Goal: Task Accomplishment & Management: Manage account settings

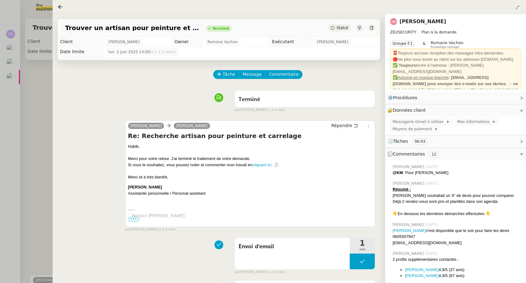
click at [19, 82] on div at bounding box center [263, 141] width 526 height 283
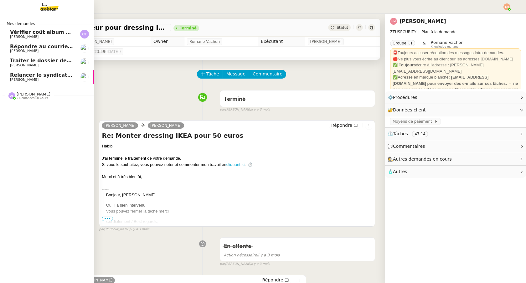
click at [22, 97] on span "2 demandes en cours" at bounding box center [32, 97] width 31 height 3
click at [31, 112] on span "[PERSON_NAME]" at bounding box center [24, 112] width 28 height 4
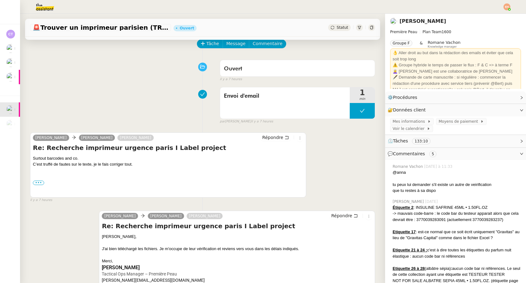
scroll to position [32, 0]
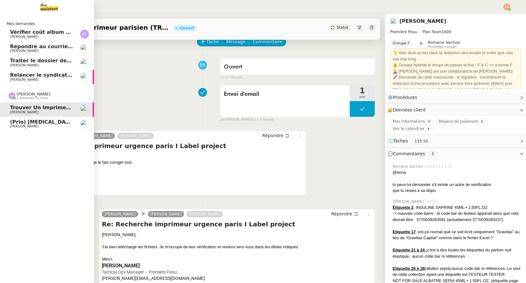
click at [17, 126] on span "[PERSON_NAME]" at bounding box center [24, 126] width 28 height 4
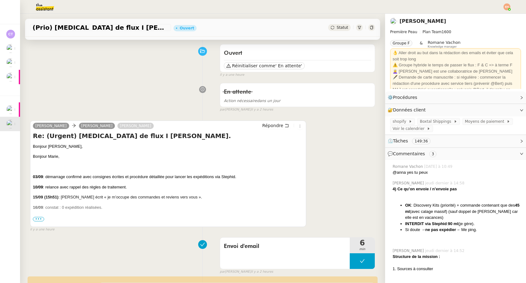
scroll to position [47, 0]
click at [438, 154] on span "💬 Commentaires 3" at bounding box center [450, 153] width 126 height 7
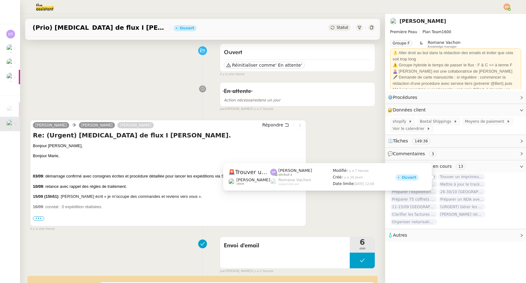
click at [461, 176] on span "Trouver un imprimeur parisien (TRES URGENT)" at bounding box center [461, 177] width 47 height 6
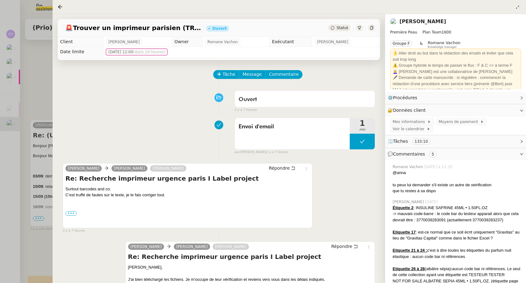
click at [432, 155] on nz-tag "5" at bounding box center [433, 154] width 8 height 6
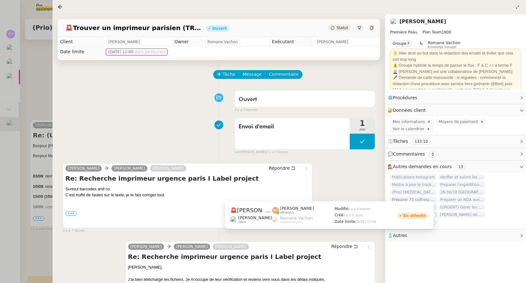
click at [458, 215] on span "[PERSON_NAME] relevés bancaires manquants à [GEOGRAPHIC_DATA]" at bounding box center [461, 214] width 47 height 6
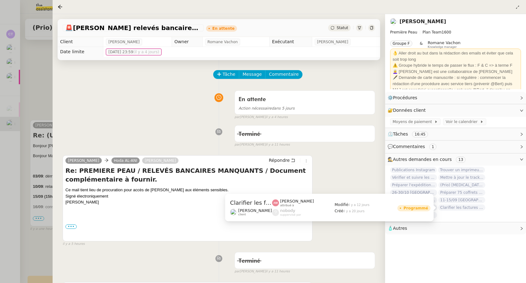
click at [461, 209] on span "Clarifier les factures avec Les Ateliers [PERSON_NAME]" at bounding box center [461, 207] width 47 height 6
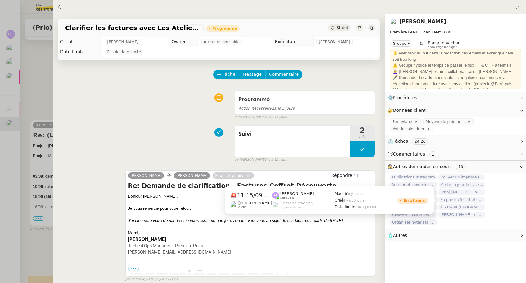
click at [461, 204] on span "11-15/09 [GEOGRAPHIC_DATA] - [GEOGRAPHIC_DATA] + cartons" at bounding box center [461, 207] width 47 height 6
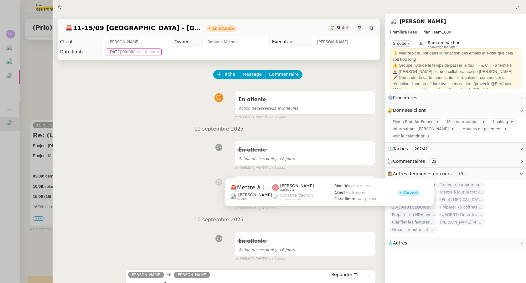
click at [462, 191] on span "Mettre à jour le tracker des factures" at bounding box center [461, 192] width 47 height 6
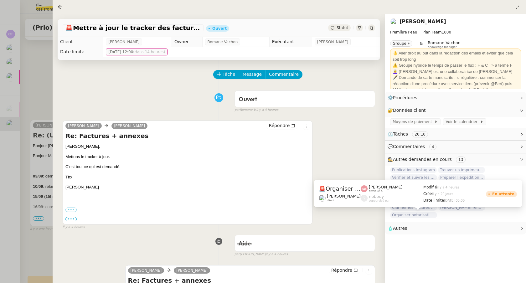
click at [409, 217] on span "Organiser notarisation et légalisation POA [GEOGRAPHIC_DATA] & KSA" at bounding box center [413, 215] width 47 height 6
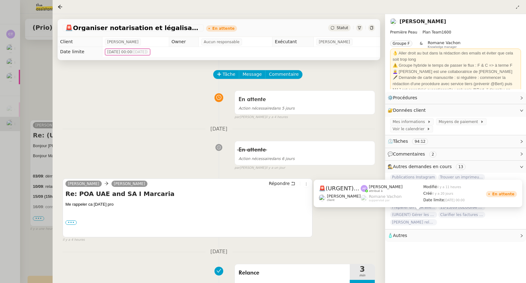
click at [411, 215] on span "(URGENT) Gérer les démarches administratives pour le contrat d'[PERSON_NAME]" at bounding box center [413, 214] width 47 height 6
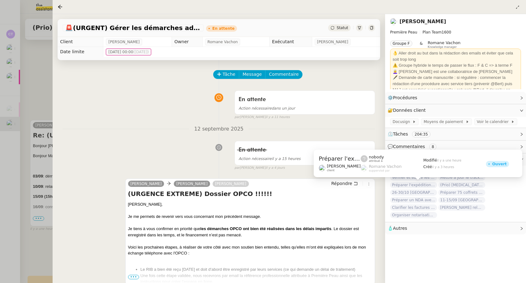
click at [398, 185] on span "Préparer l'expédition complète des parfums" at bounding box center [413, 185] width 47 height 6
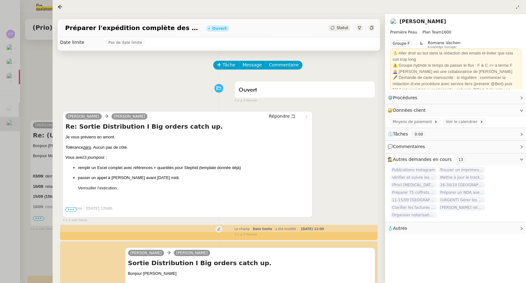
scroll to position [10, 0]
click at [73, 209] on span "•••" at bounding box center [70, 209] width 11 height 4
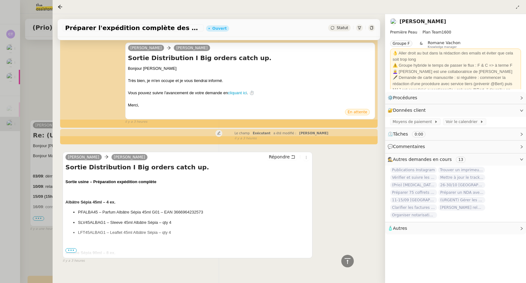
scroll to position [263, 0]
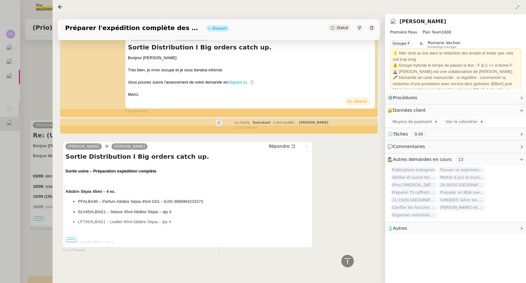
click at [71, 240] on span "•••" at bounding box center [70, 239] width 11 height 4
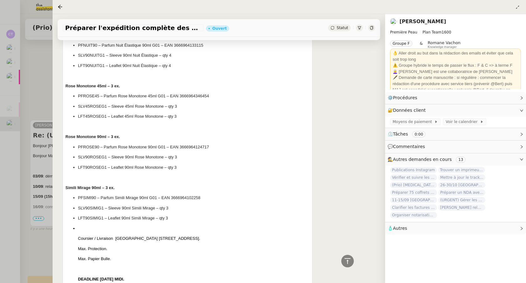
scroll to position [815, 0]
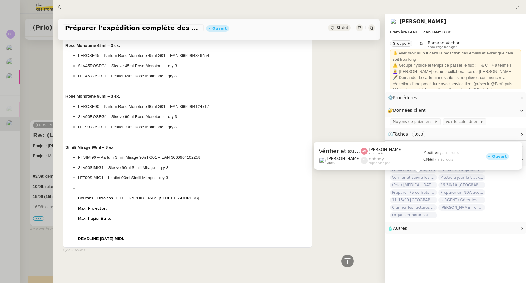
click at [412, 178] on span "Vérifier et suivre les factures [PERSON_NAME]" at bounding box center [413, 177] width 47 height 6
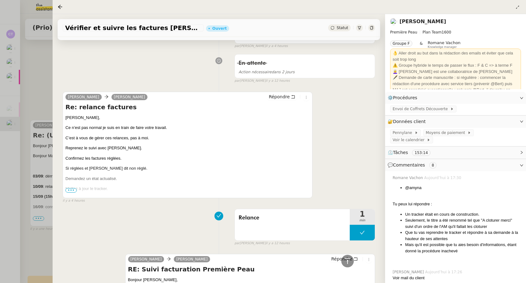
scroll to position [240, 0]
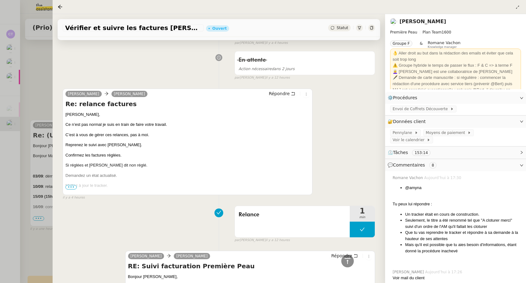
click at [70, 186] on span "•••" at bounding box center [70, 187] width 11 height 4
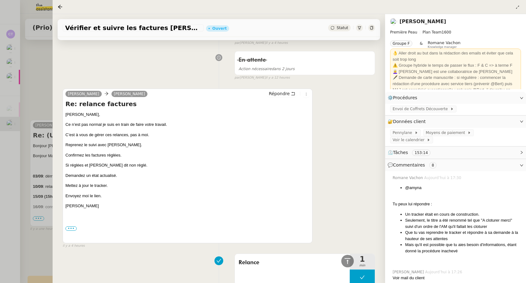
click at [462, 161] on span "💬 Commentaires 8" at bounding box center [450, 164] width 126 height 7
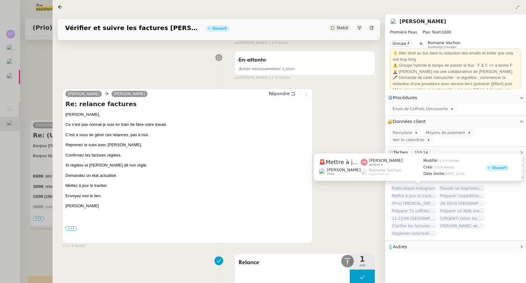
click at [396, 193] on span "Mettre à jour le tracker des factures" at bounding box center [413, 196] width 47 height 6
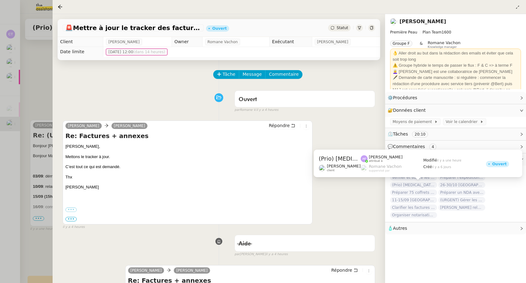
click at [400, 186] on span "(Prio) [MEDICAL_DATA] de flux I [PERSON_NAME]" at bounding box center [413, 185] width 47 height 6
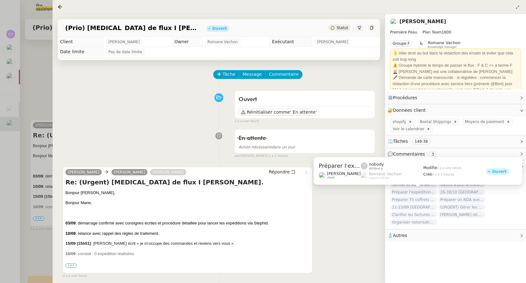
click at [396, 191] on span "Préparer l'expédition complète des parfums" at bounding box center [413, 192] width 47 height 6
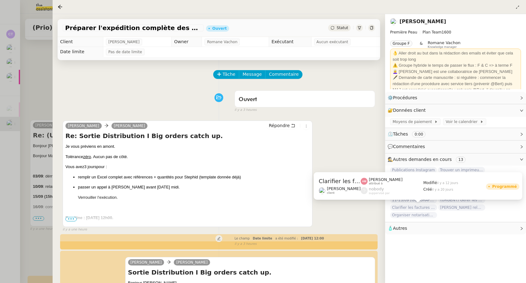
click at [399, 208] on span "Clarifier les factures avec Les Ateliers [PERSON_NAME]" at bounding box center [413, 207] width 47 height 6
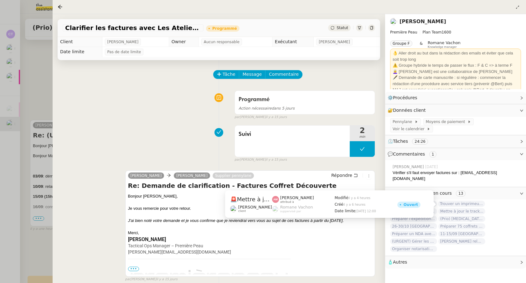
click at [458, 208] on span "Mettre à jour le tracker des factures" at bounding box center [461, 211] width 47 height 6
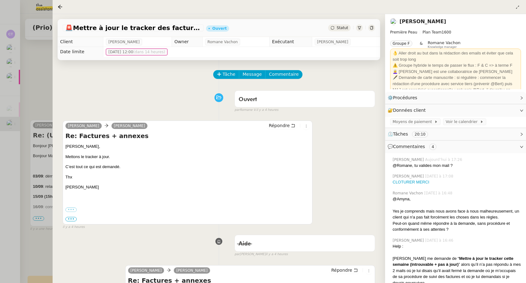
click at [445, 147] on span "💬 Commentaires 4" at bounding box center [450, 146] width 126 height 7
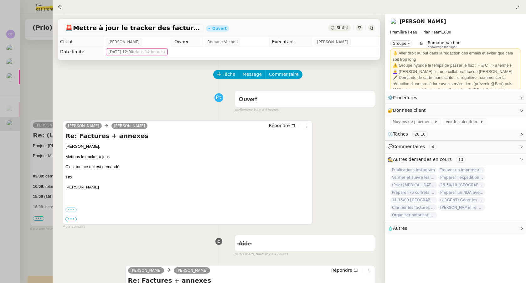
scroll to position [0, 0]
